Goal: Use online tool/utility

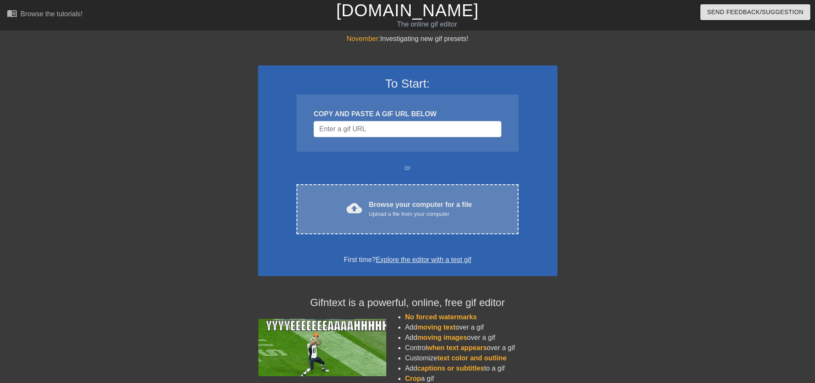
click at [434, 216] on div "Upload a file from your computer" at bounding box center [420, 214] width 103 height 9
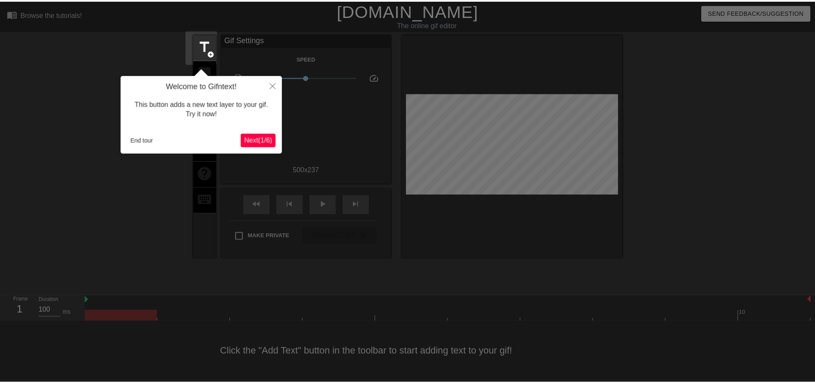
scroll to position [4, 0]
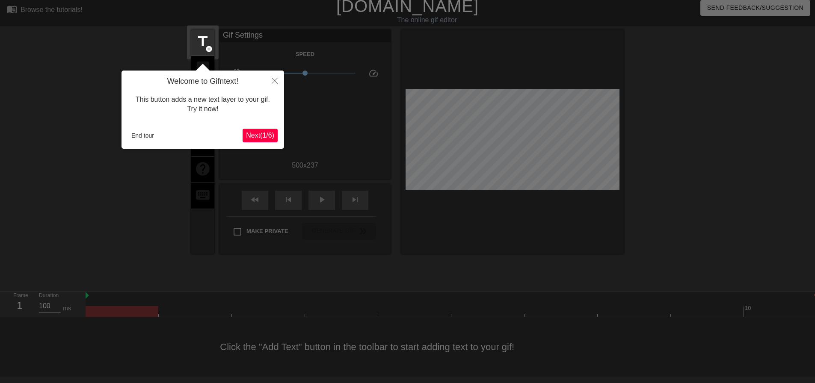
click at [265, 134] on span "Next ( 1 / 6 )" at bounding box center [260, 135] width 28 height 7
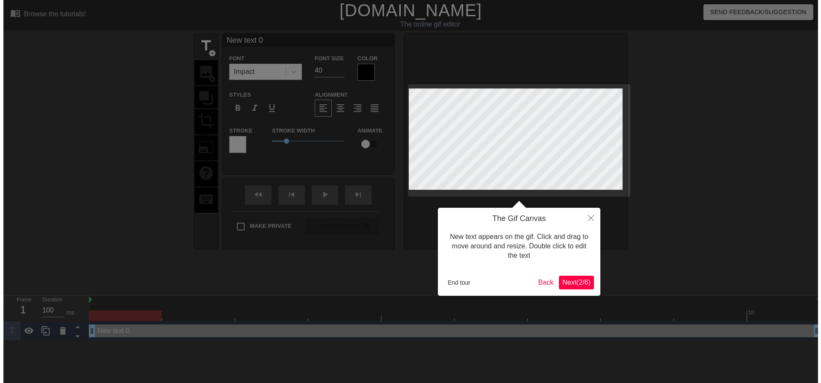
scroll to position [0, 0]
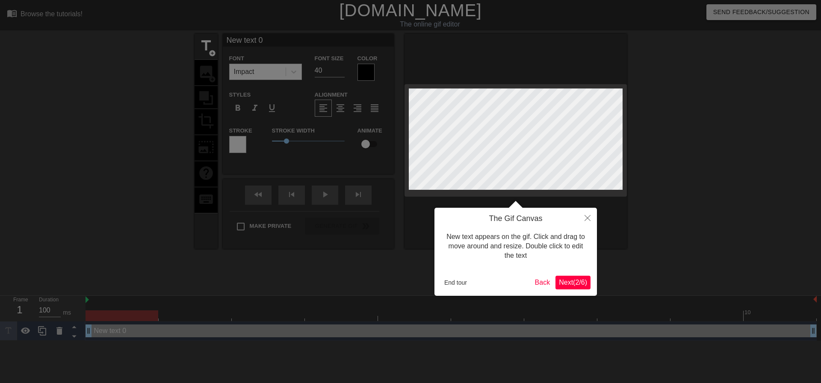
click at [568, 283] on span "Next ( 2 / 6 )" at bounding box center [573, 282] width 28 height 7
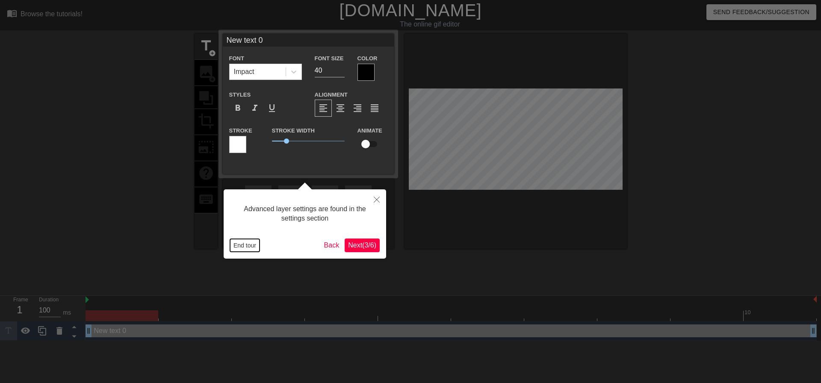
click at [252, 248] on button "End tour" at bounding box center [245, 245] width 30 height 13
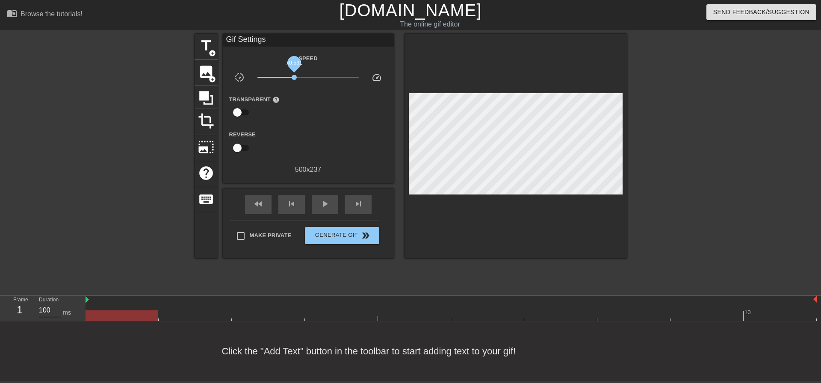
drag, startPoint x: 305, startPoint y: 76, endPoint x: 294, endPoint y: 77, distance: 11.2
click at [294, 77] on span "x0.531" at bounding box center [294, 77] width 5 height 5
drag, startPoint x: 294, startPoint y: 77, endPoint x: 303, endPoint y: 76, distance: 9.1
click at [303, 76] on span "x0.804" at bounding box center [303, 77] width 5 height 5
drag, startPoint x: 114, startPoint y: 314, endPoint x: 124, endPoint y: 317, distance: 10.3
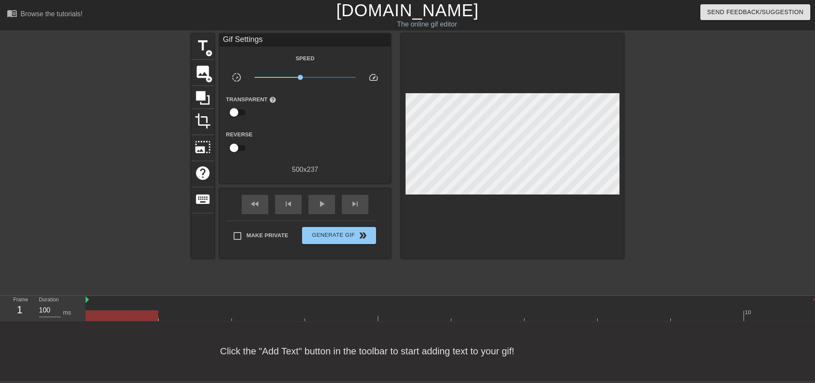
click at [124, 317] on div at bounding box center [122, 315] width 73 height 11
click at [205, 78] on span "image" at bounding box center [203, 72] width 16 height 16
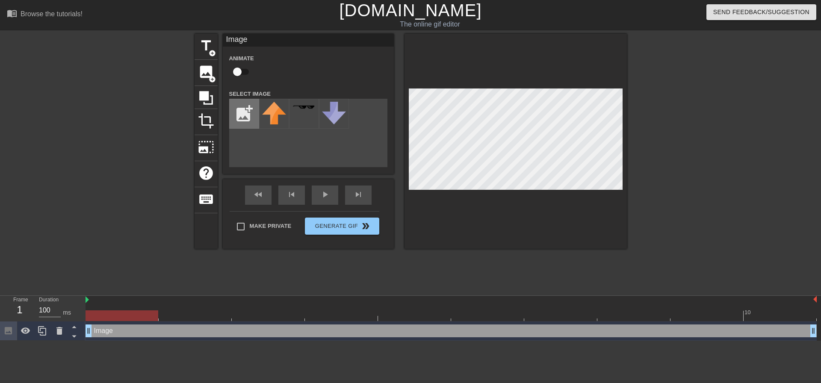
click at [252, 118] on input "file" at bounding box center [244, 113] width 29 height 29
type input "C:\fakepath\IMG_2343.JPEG"
click at [274, 115] on img at bounding box center [274, 111] width 24 height 18
click at [443, 206] on div at bounding box center [515, 141] width 222 height 215
click at [482, 192] on div at bounding box center [515, 141] width 222 height 215
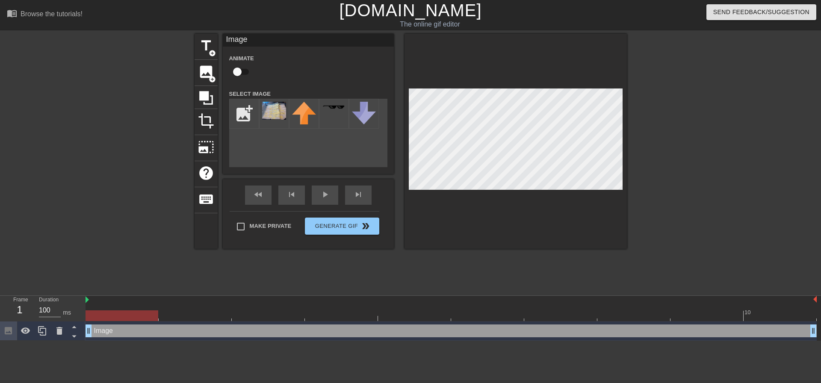
click at [468, 202] on div at bounding box center [515, 141] width 222 height 215
click at [607, 77] on div at bounding box center [515, 141] width 222 height 215
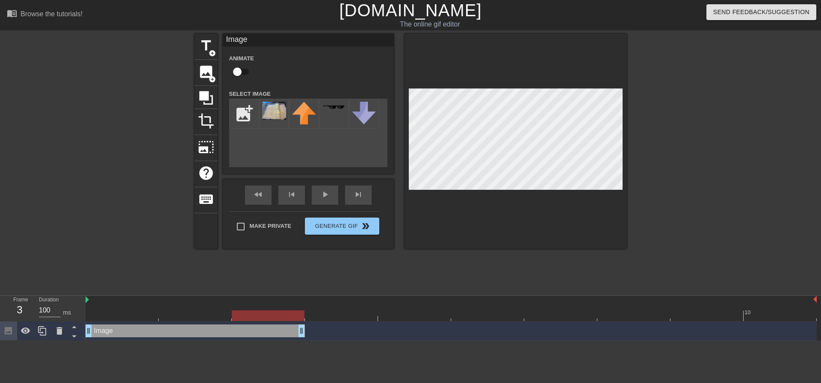
drag, startPoint x: 812, startPoint y: 331, endPoint x: 278, endPoint y: 333, distance: 534.9
click at [242, 73] on input "checkbox" at bounding box center [237, 72] width 49 height 16
checkbox input "true"
drag, startPoint x: 297, startPoint y: 330, endPoint x: 272, endPoint y: 331, distance: 25.2
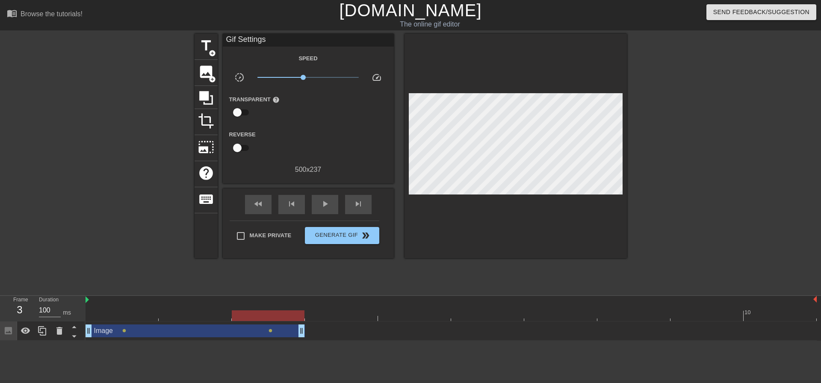
click at [149, 113] on div at bounding box center [120, 162] width 128 height 257
click at [333, 204] on div "play_arrow" at bounding box center [325, 204] width 27 height 19
click at [333, 204] on div "pause" at bounding box center [325, 204] width 27 height 19
click at [162, 326] on div "Image drag_handle drag_handle" at bounding box center [195, 331] width 219 height 13
drag, startPoint x: 200, startPoint y: 332, endPoint x: 210, endPoint y: 331, distance: 10.8
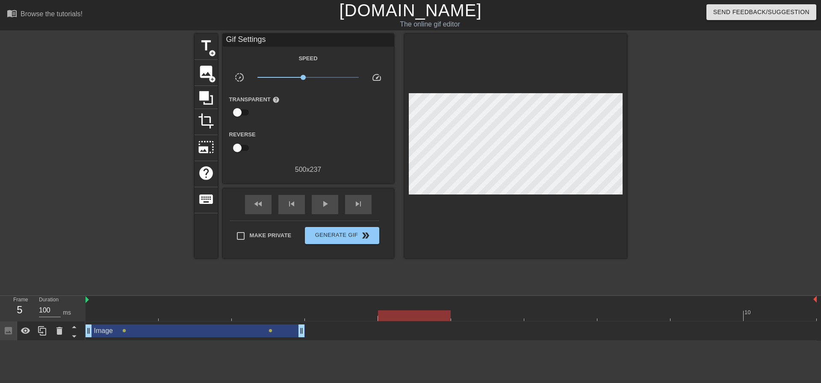
click at [200, 331] on div "Image drag_handle drag_handle" at bounding box center [195, 331] width 219 height 13
click at [318, 197] on div "play_arrow" at bounding box center [325, 204] width 27 height 19
click at [318, 197] on div "pause" at bounding box center [325, 204] width 27 height 19
drag, startPoint x: 772, startPoint y: 314, endPoint x: 423, endPoint y: 319, distance: 348.9
click at [423, 319] on div at bounding box center [414, 315] width 73 height 11
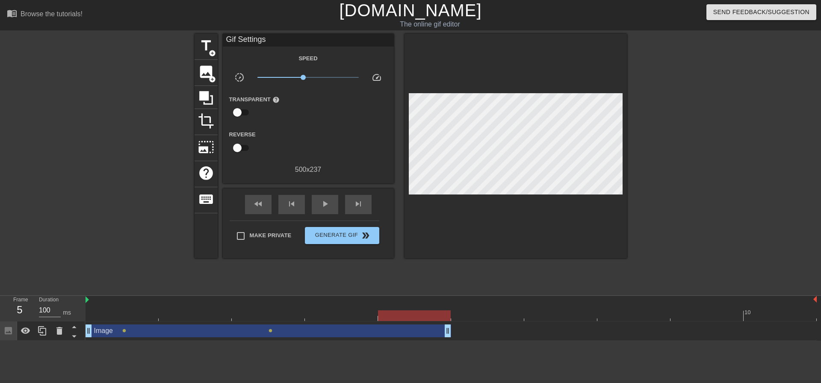
drag, startPoint x: 303, startPoint y: 334, endPoint x: 490, endPoint y: 209, distance: 225.6
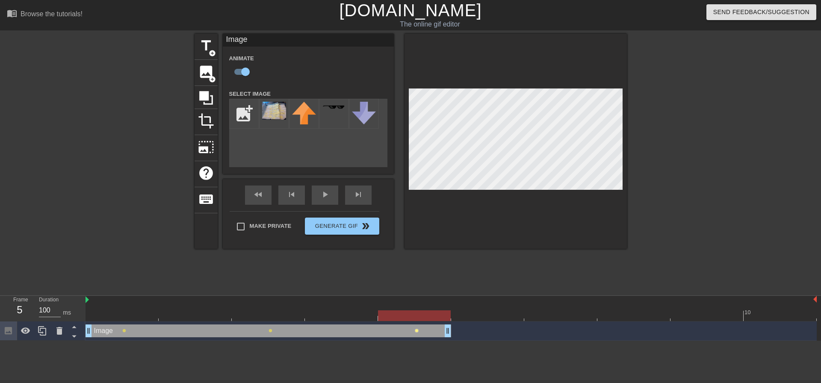
drag, startPoint x: 446, startPoint y: 331, endPoint x: 415, endPoint y: 332, distance: 31.7
click at [415, 332] on div "Image drag_handle drag_handle lens lens lens" at bounding box center [451, 331] width 731 height 13
drag, startPoint x: 429, startPoint y: 313, endPoint x: 342, endPoint y: 318, distance: 86.9
click at [342, 318] on div at bounding box center [341, 315] width 73 height 11
drag, startPoint x: 345, startPoint y: 316, endPoint x: 418, endPoint y: 317, distance: 72.7
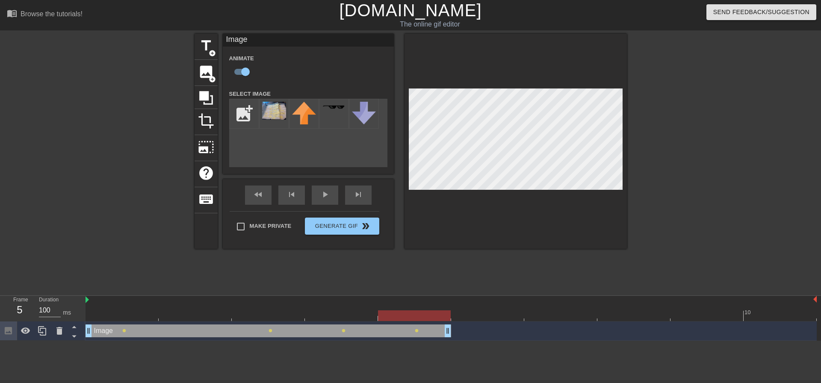
click at [418, 317] on div at bounding box center [414, 315] width 73 height 11
click at [593, 251] on div "title add_circle image add_circle crop photo_size_select_large help keyboard Im…" at bounding box center [411, 162] width 432 height 257
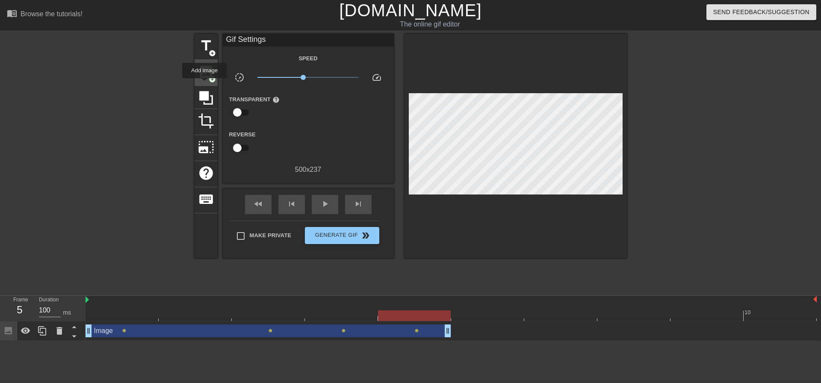
click at [204, 84] on div "image add_circle" at bounding box center [206, 73] width 23 height 26
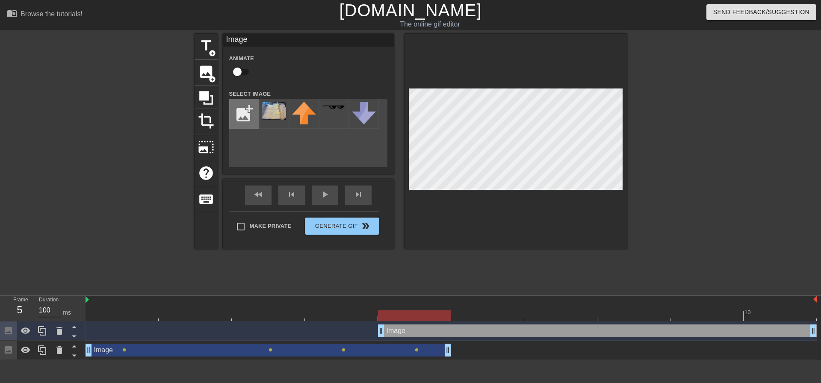
click at [239, 112] on input "file" at bounding box center [244, 113] width 29 height 29
type input "C:\fakepath\Screenshot [DATE] 105913.png"
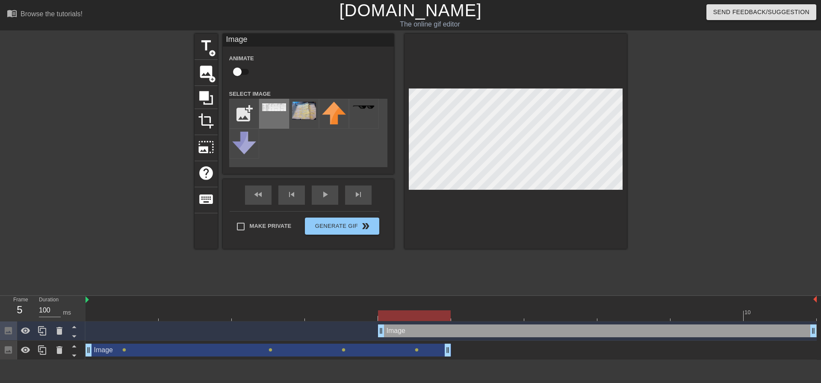
click at [274, 115] on div at bounding box center [274, 114] width 30 height 30
